Goal: Information Seeking & Learning: Understand process/instructions

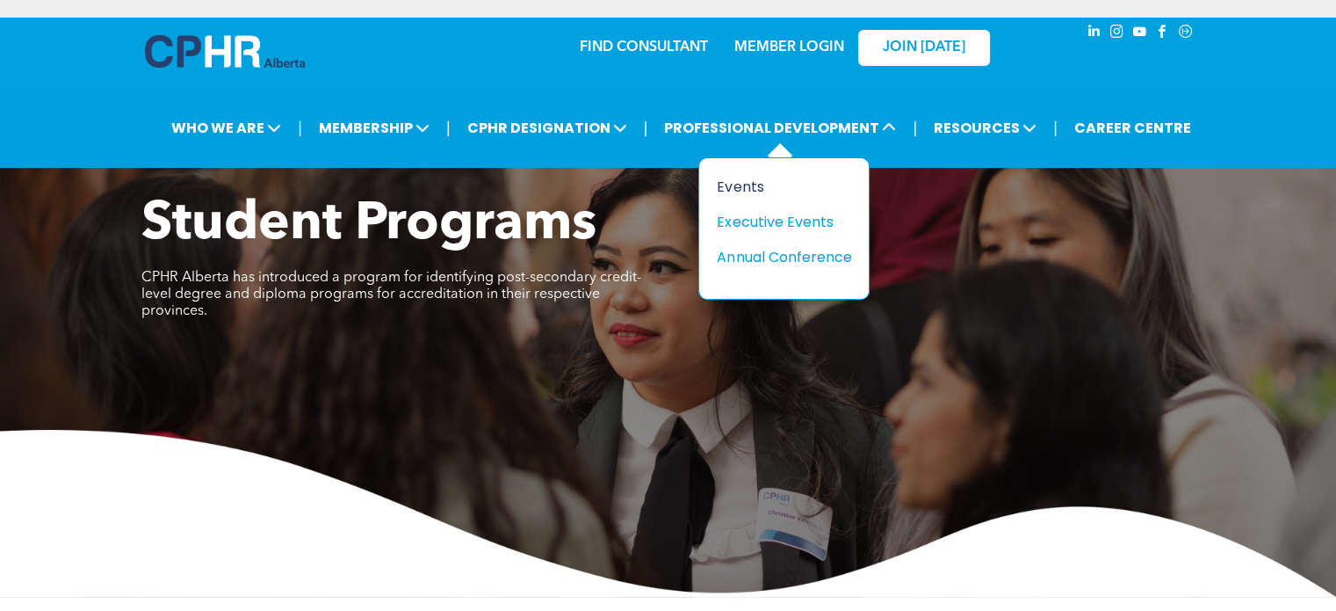
click at [749, 192] on div "Events" at bounding box center [777, 187] width 121 height 22
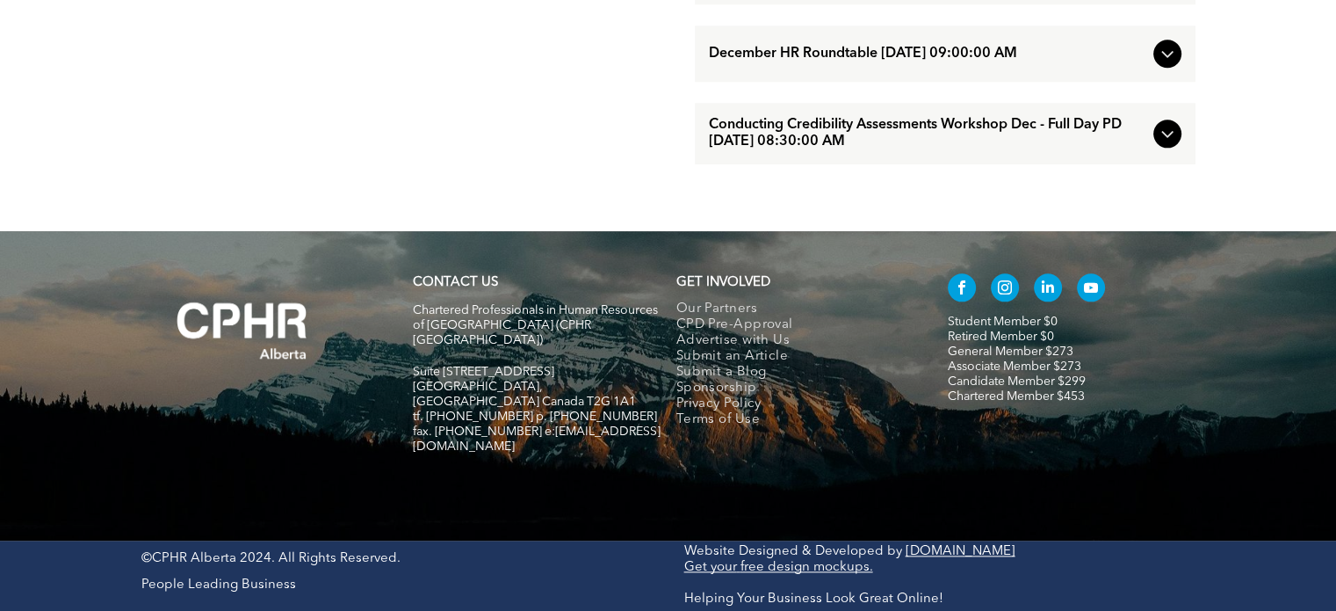
scroll to position [1994, 0]
click at [1046, 372] on link "Associate Member $273" at bounding box center [1015, 366] width 134 height 12
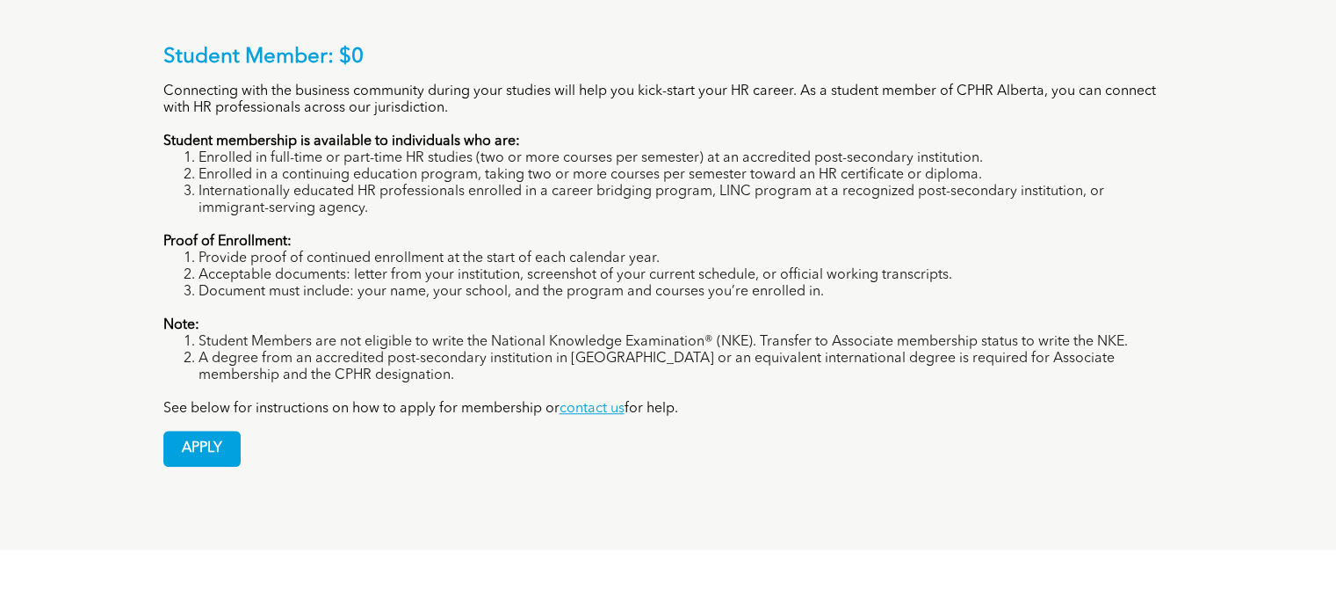
scroll to position [1658, 0]
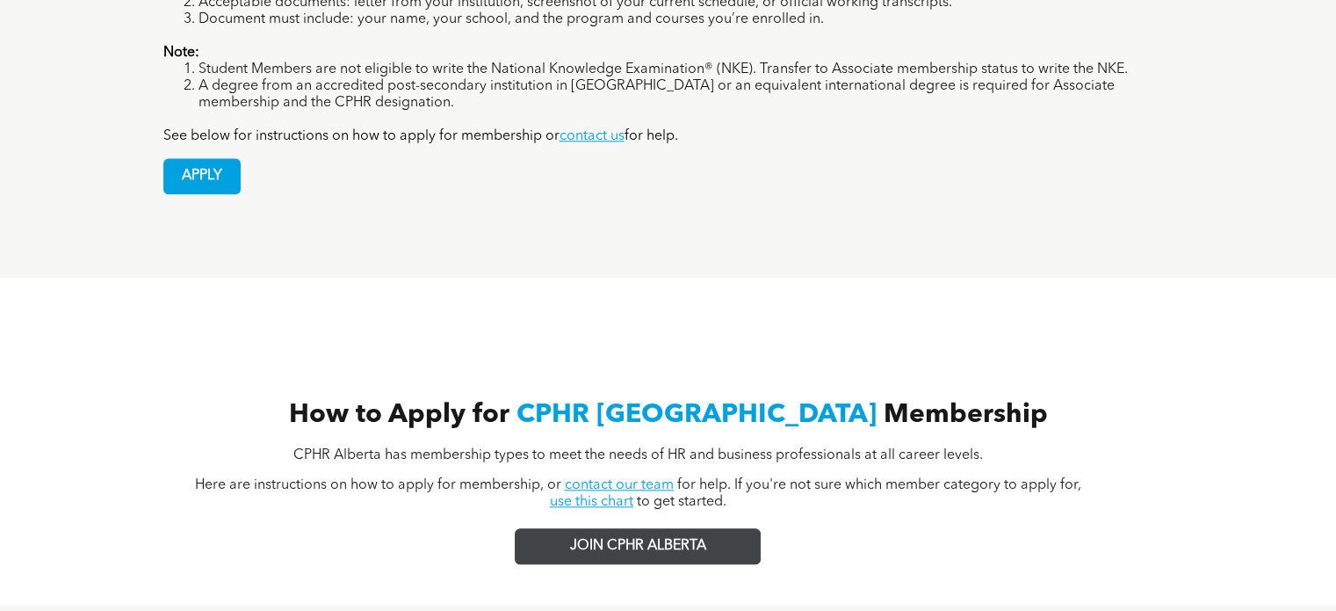
click at [654, 528] on link "JOIN CPHR ALBERTA" at bounding box center [638, 546] width 246 height 36
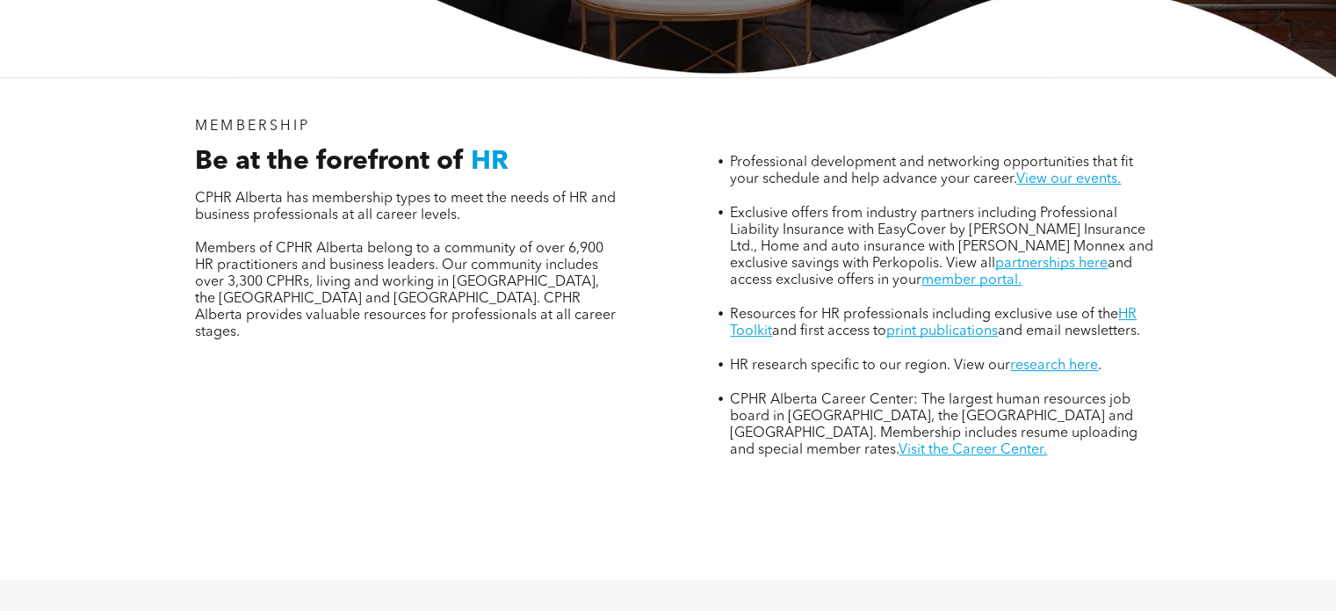
scroll to position [0, 0]
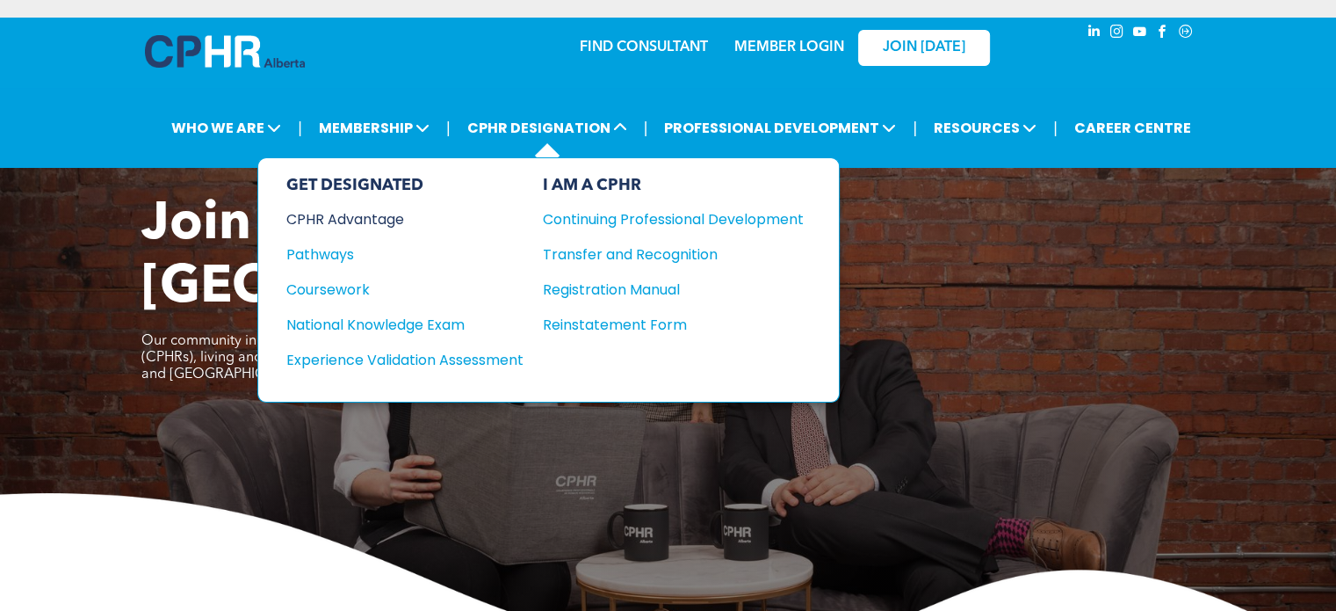
click at [367, 225] on div "CPHR Advantage" at bounding box center [392, 219] width 213 height 22
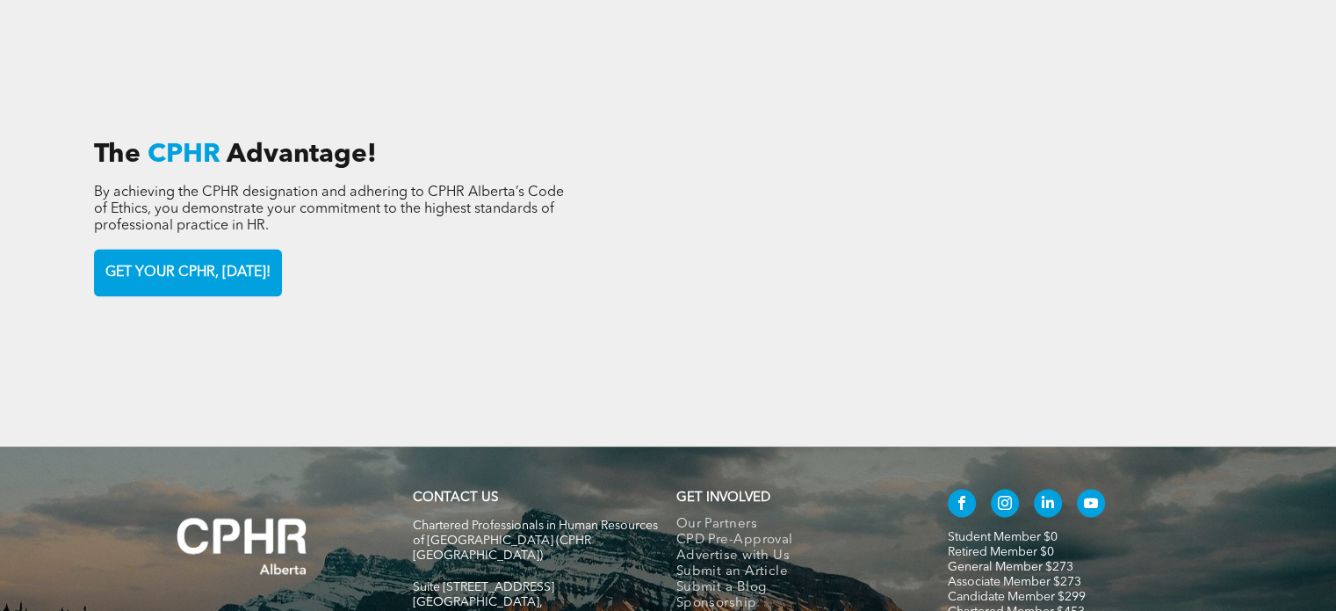
scroll to position [2548, 0]
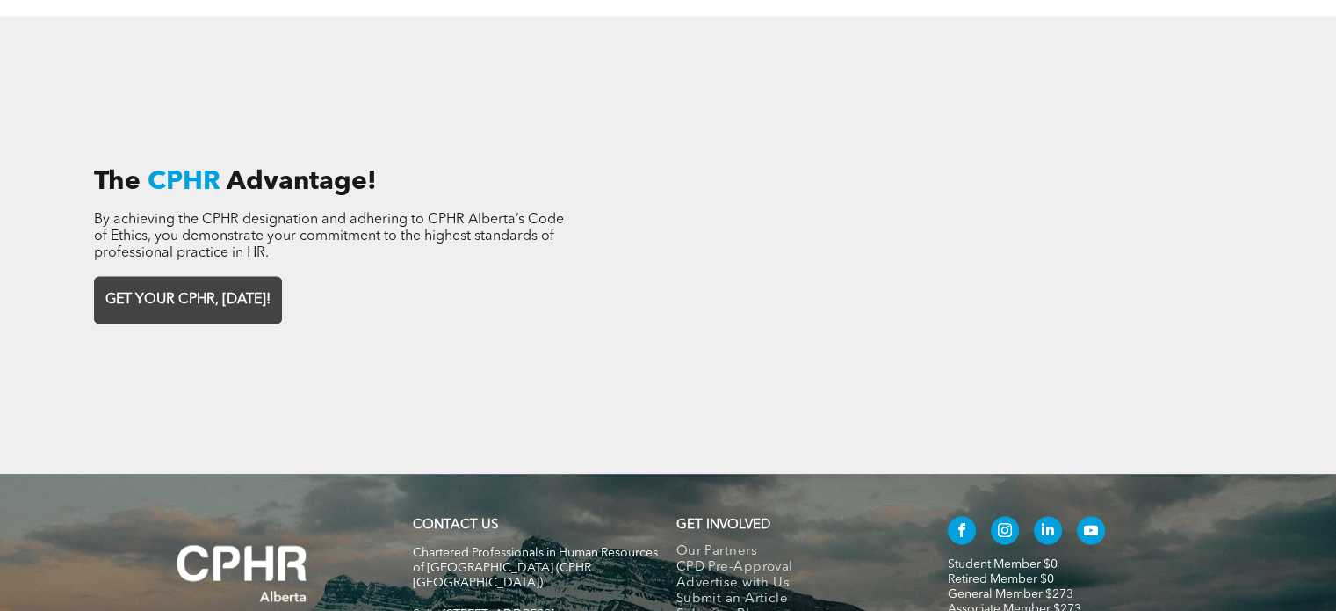
click at [274, 283] on span "GET YOUR CPHR, TODAY!" at bounding box center [187, 300] width 177 height 34
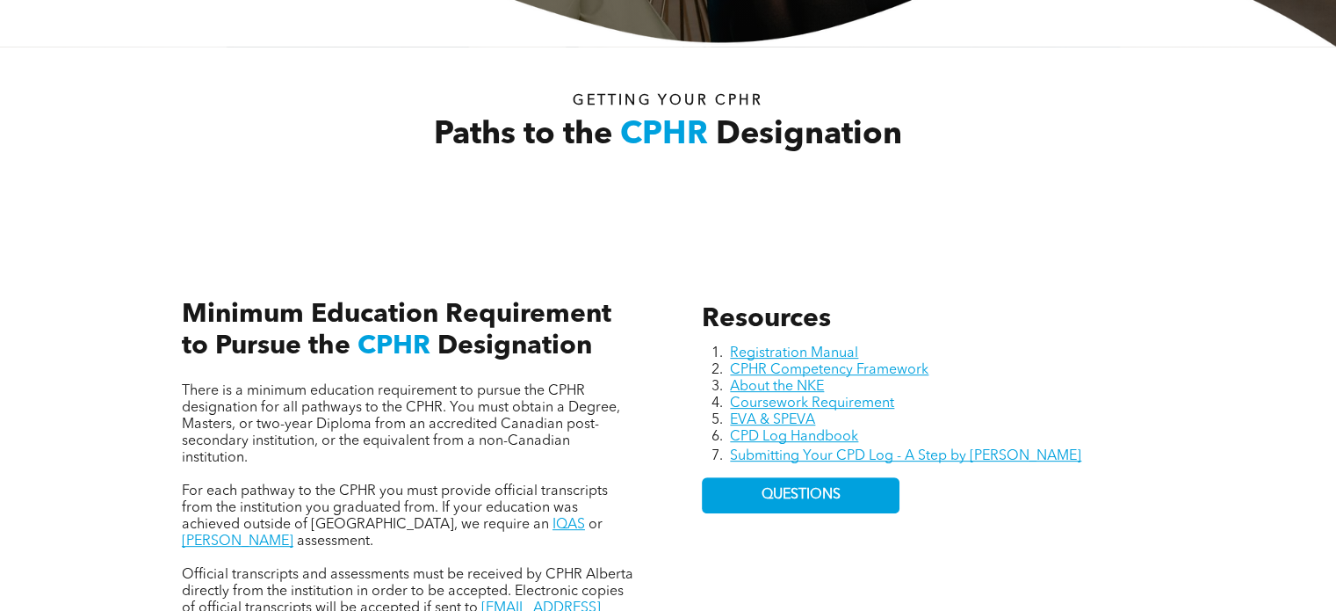
scroll to position [703, 0]
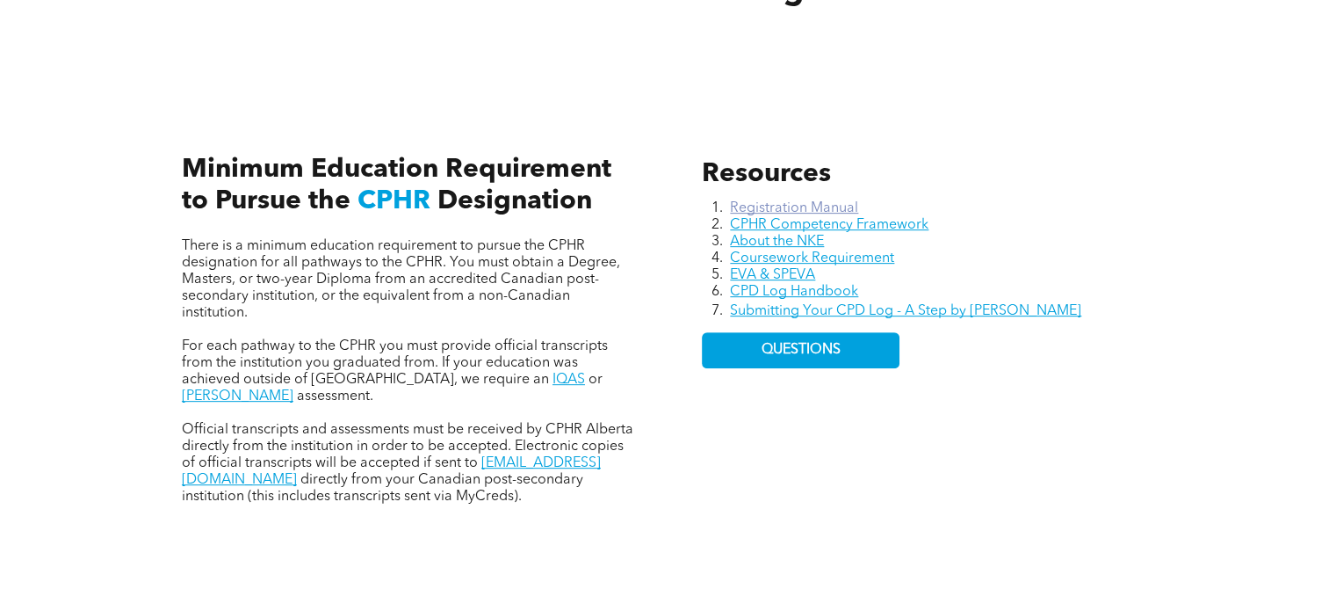
click at [826, 213] on link "Registration Manual" at bounding box center [794, 208] width 128 height 14
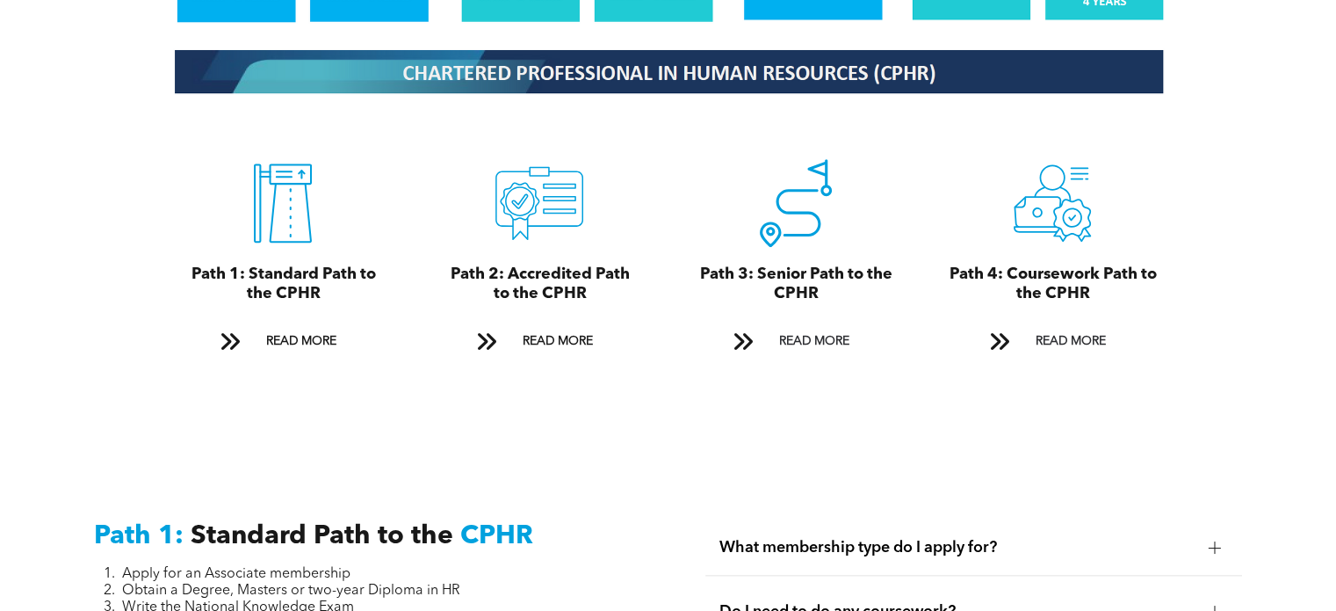
scroll to position [2021, 0]
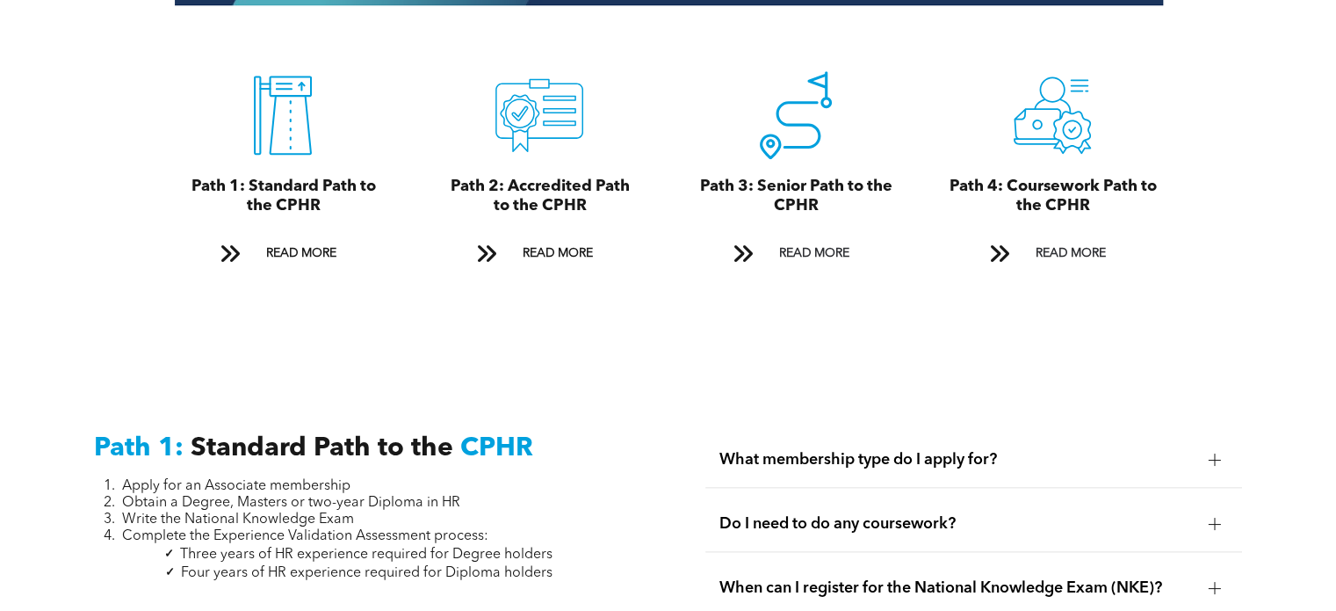
click at [1221, 510] on div at bounding box center [1215, 523] width 26 height 26
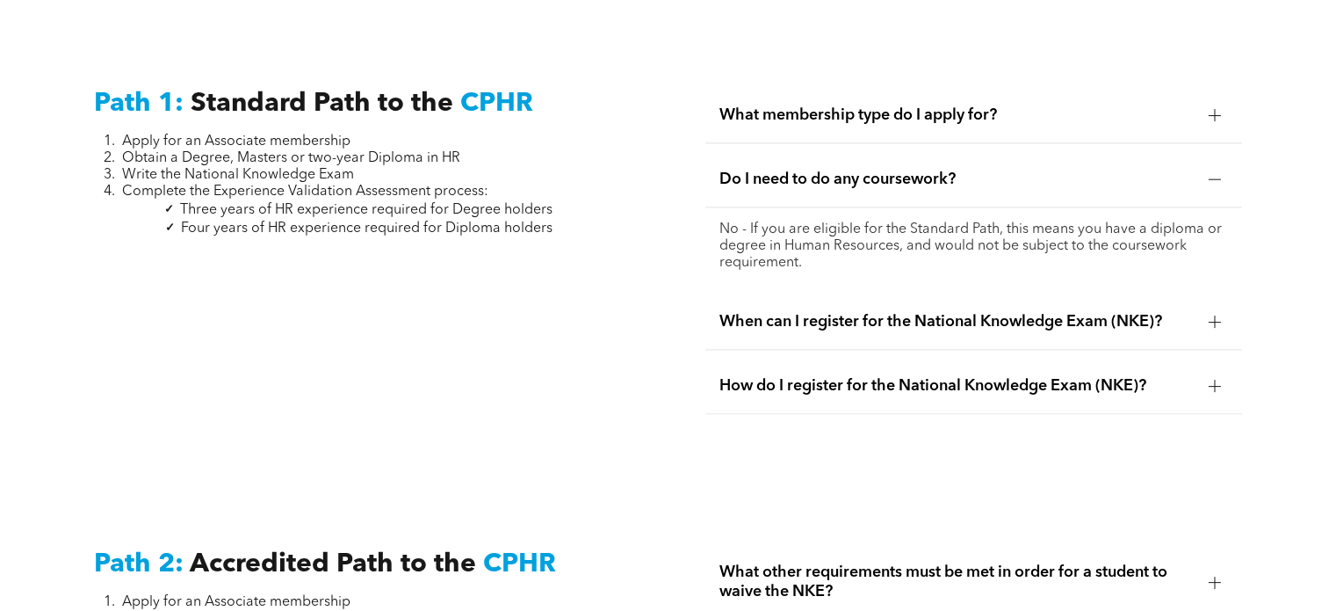
scroll to position [2372, 0]
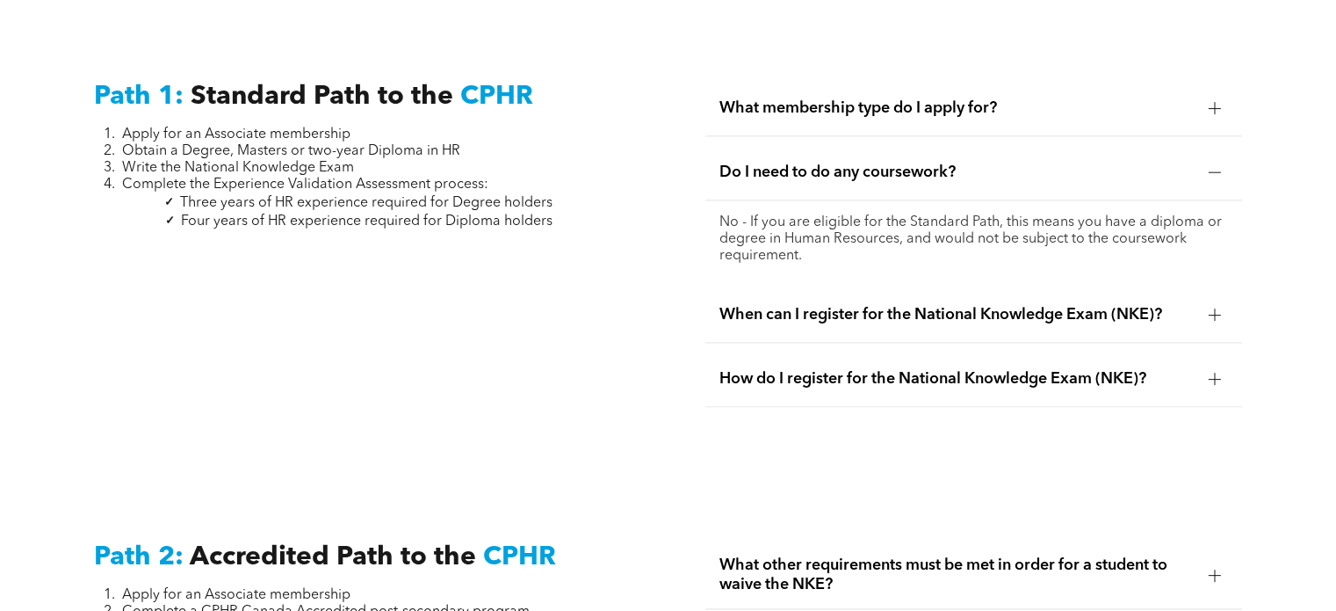
click at [1221, 159] on div at bounding box center [1215, 172] width 26 height 26
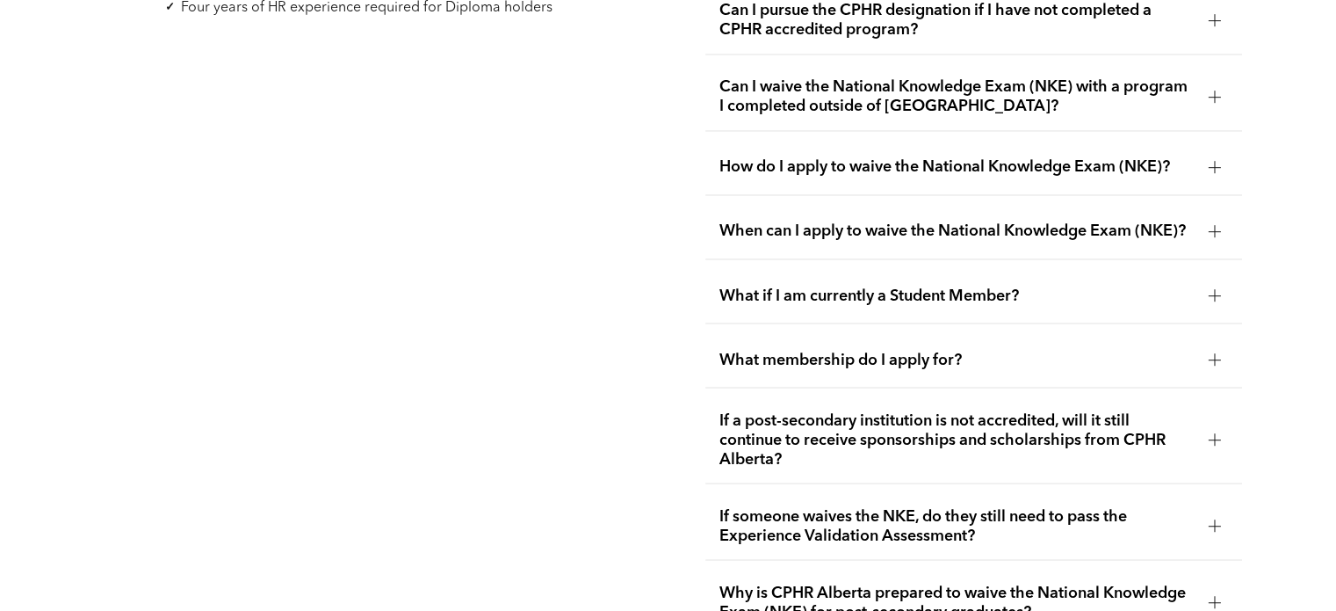
scroll to position [3075, 0]
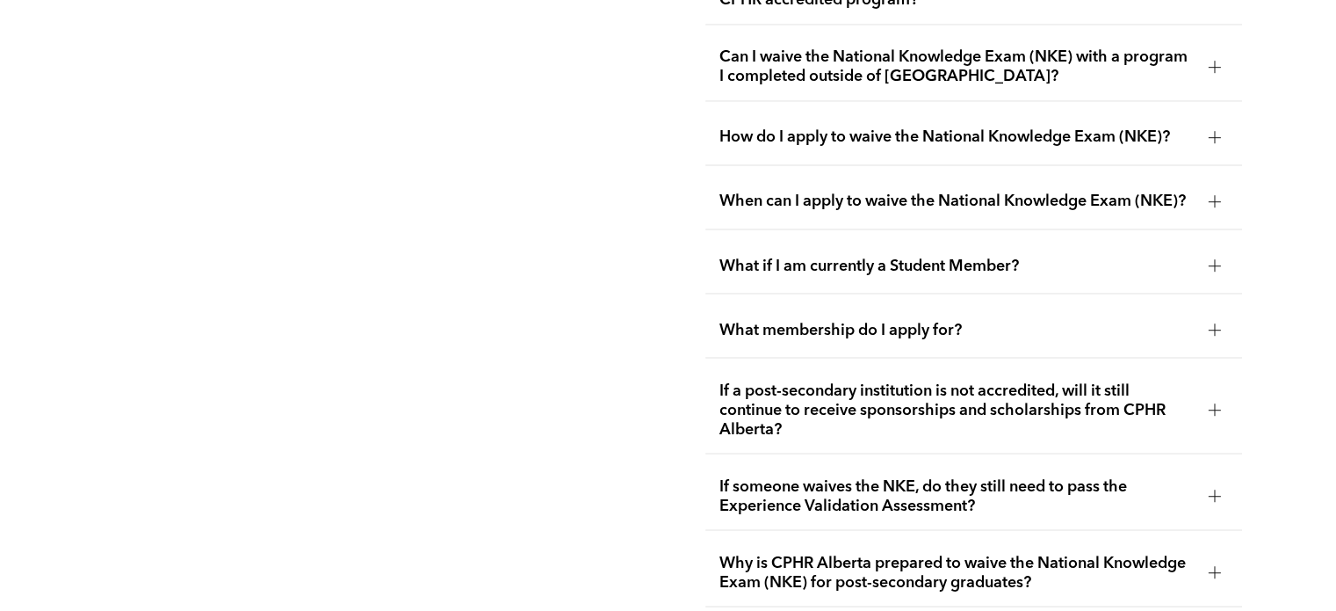
click at [1207, 482] on div at bounding box center [1215, 495] width 26 height 26
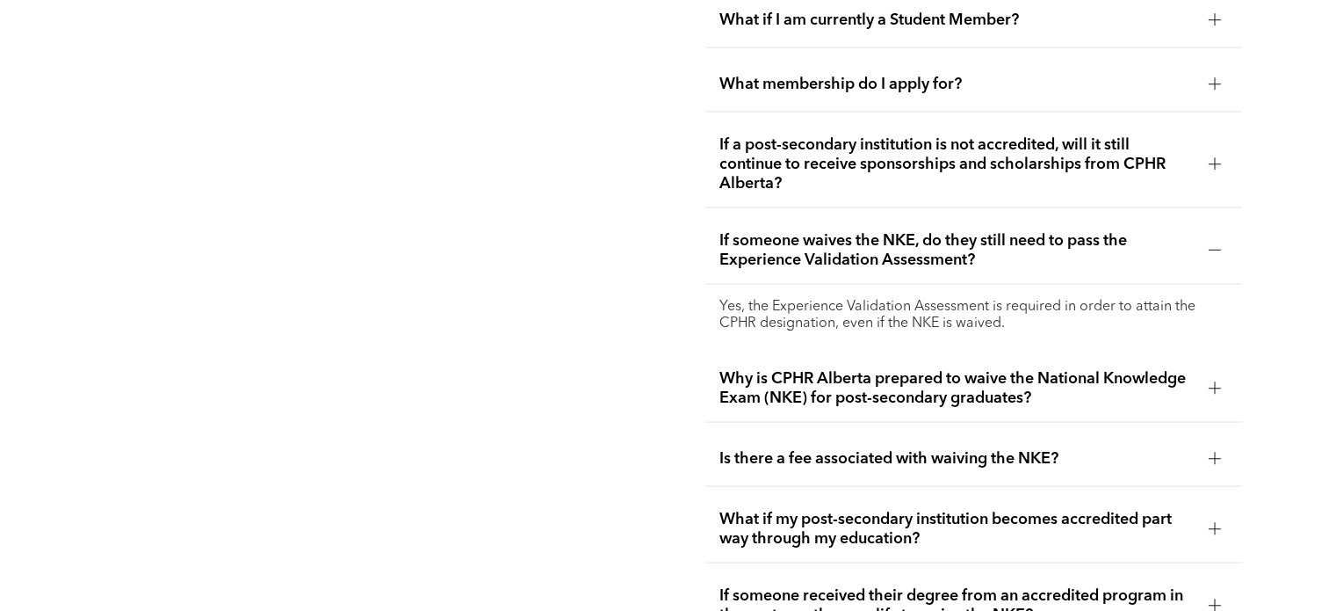
scroll to position [3338, 0]
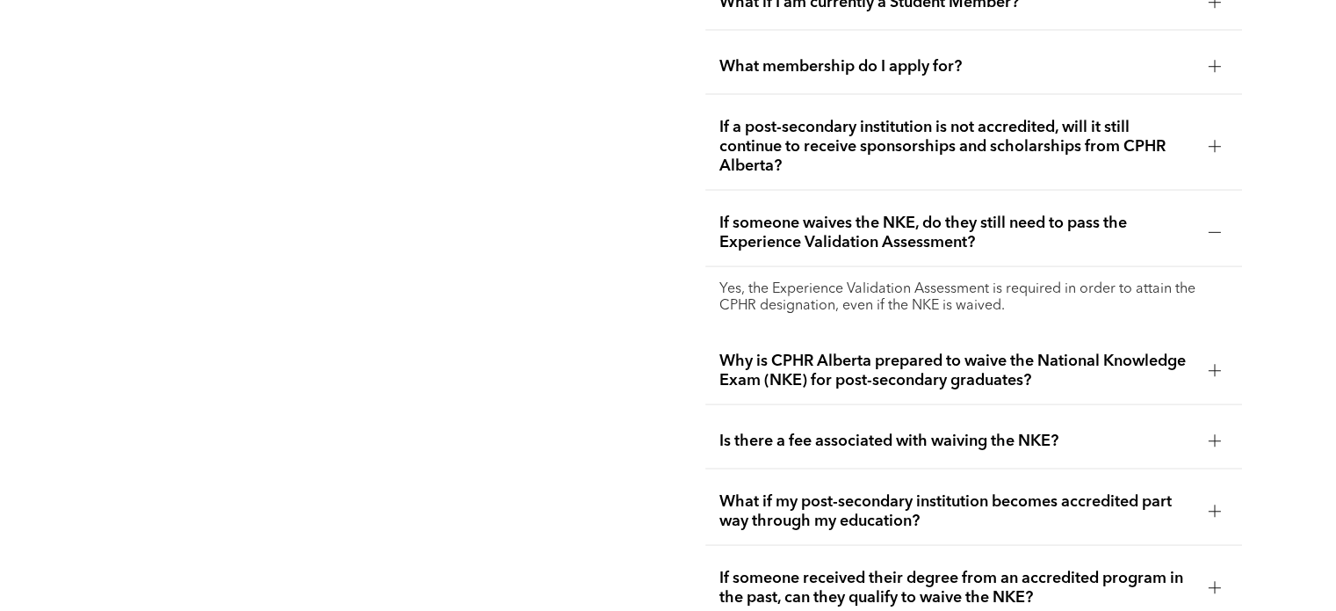
click at [1204, 357] on div at bounding box center [1215, 370] width 26 height 26
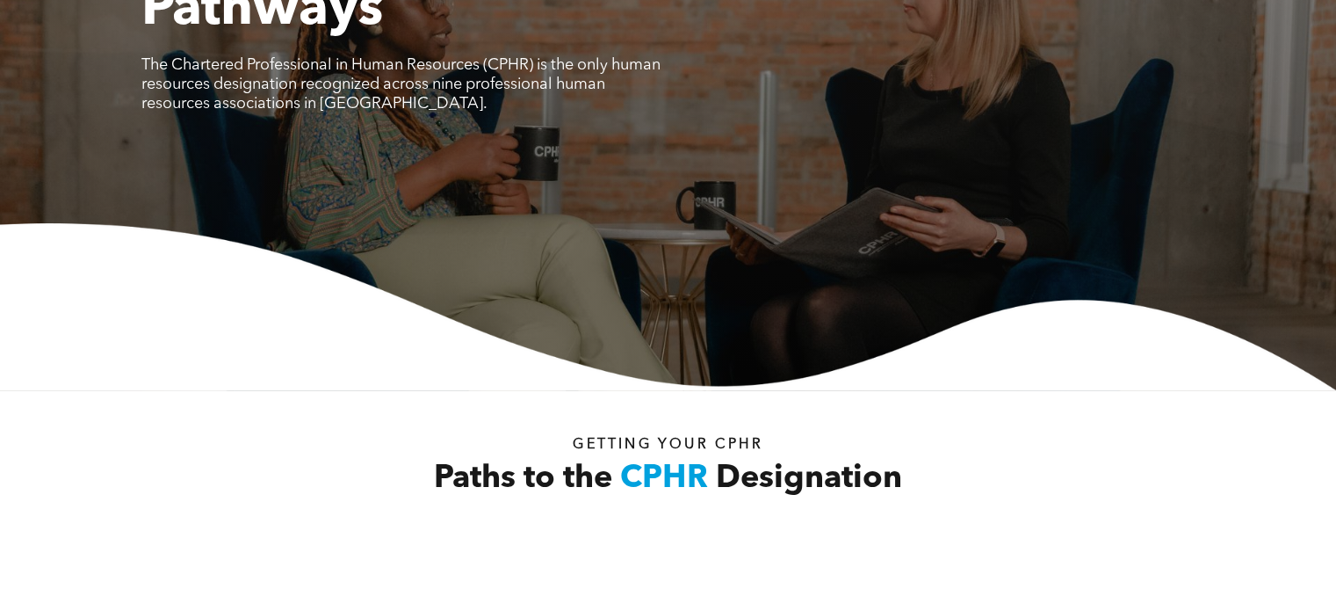
scroll to position [0, 0]
